Goal: Transaction & Acquisition: Purchase product/service

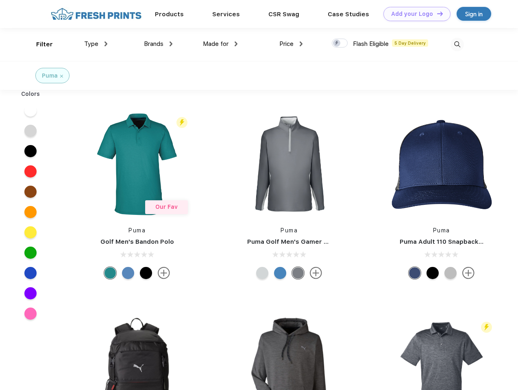
click at [414, 14] on link "Add your Logo Design Tool" at bounding box center [416, 14] width 67 height 14
click at [0, 0] on div "Design Tool" at bounding box center [0, 0] width 0 height 0
click at [436, 13] on link "Add your Logo Design Tool" at bounding box center [416, 14] width 67 height 14
click at [39, 44] on div "Filter" at bounding box center [44, 44] width 17 height 9
click at [96, 44] on span "Type" at bounding box center [91, 43] width 14 height 7
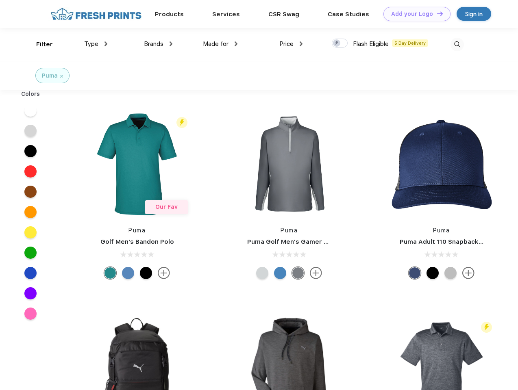
click at [158, 44] on span "Brands" at bounding box center [154, 43] width 20 height 7
click at [220, 44] on span "Made for" at bounding box center [216, 43] width 26 height 7
click at [291, 44] on span "Price" at bounding box center [286, 43] width 14 height 7
click at [340, 43] on div at bounding box center [340, 43] width 16 height 9
click at [337, 43] on input "checkbox" at bounding box center [334, 40] width 5 height 5
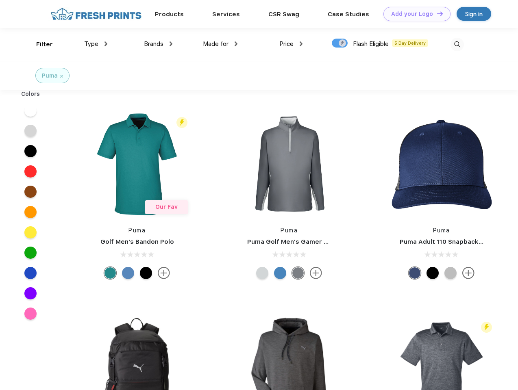
click at [457, 44] on img at bounding box center [456, 44] width 13 height 13
